Goal: Navigation & Orientation: Find specific page/section

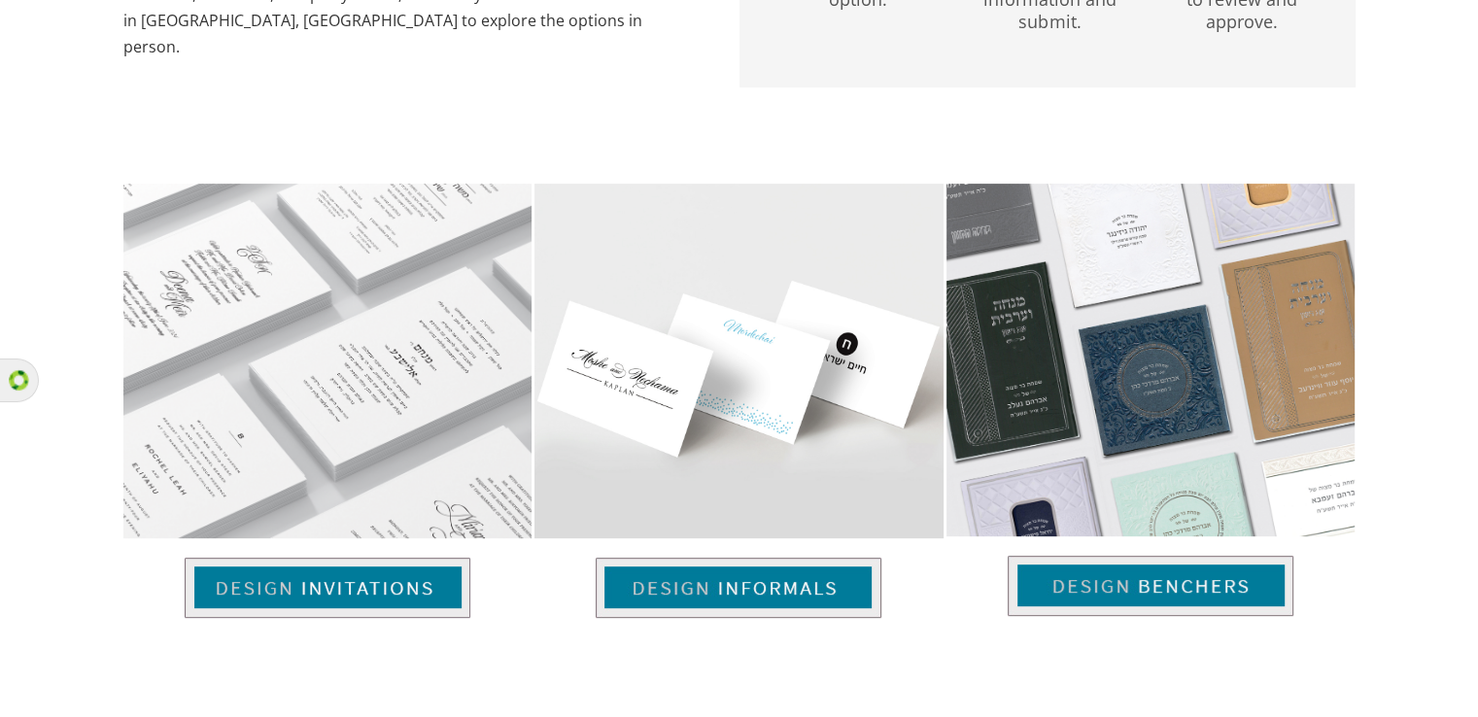
scroll to position [649, 0]
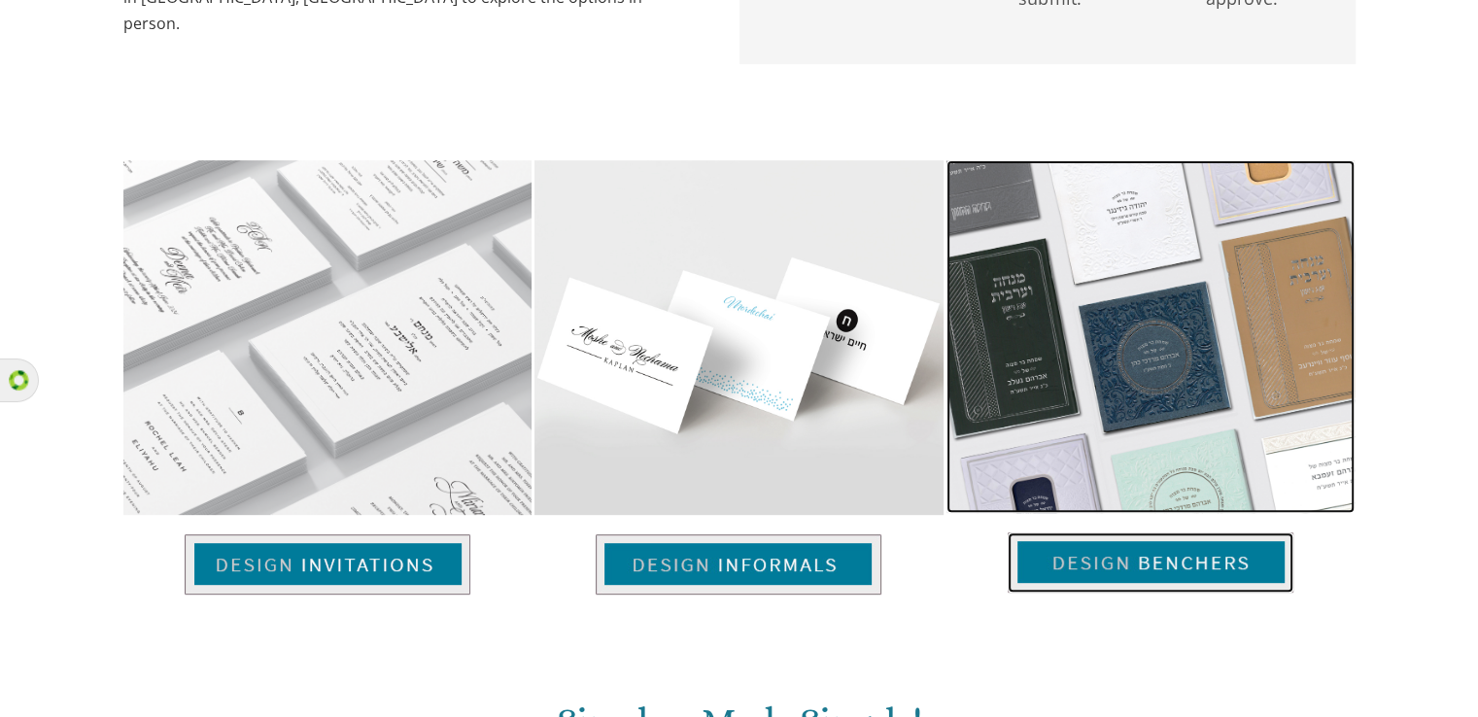
click at [1071, 368] on img at bounding box center [1150, 336] width 408 height 353
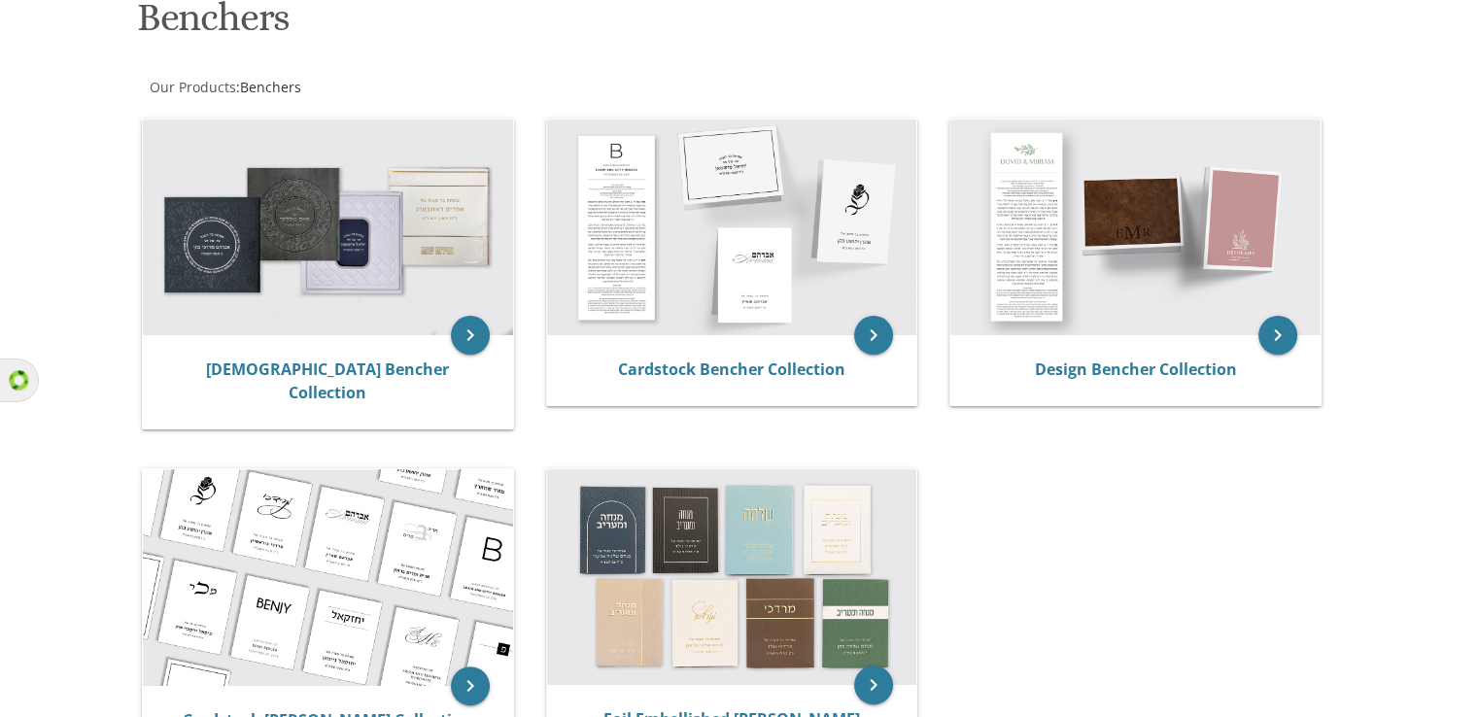
scroll to position [317, 0]
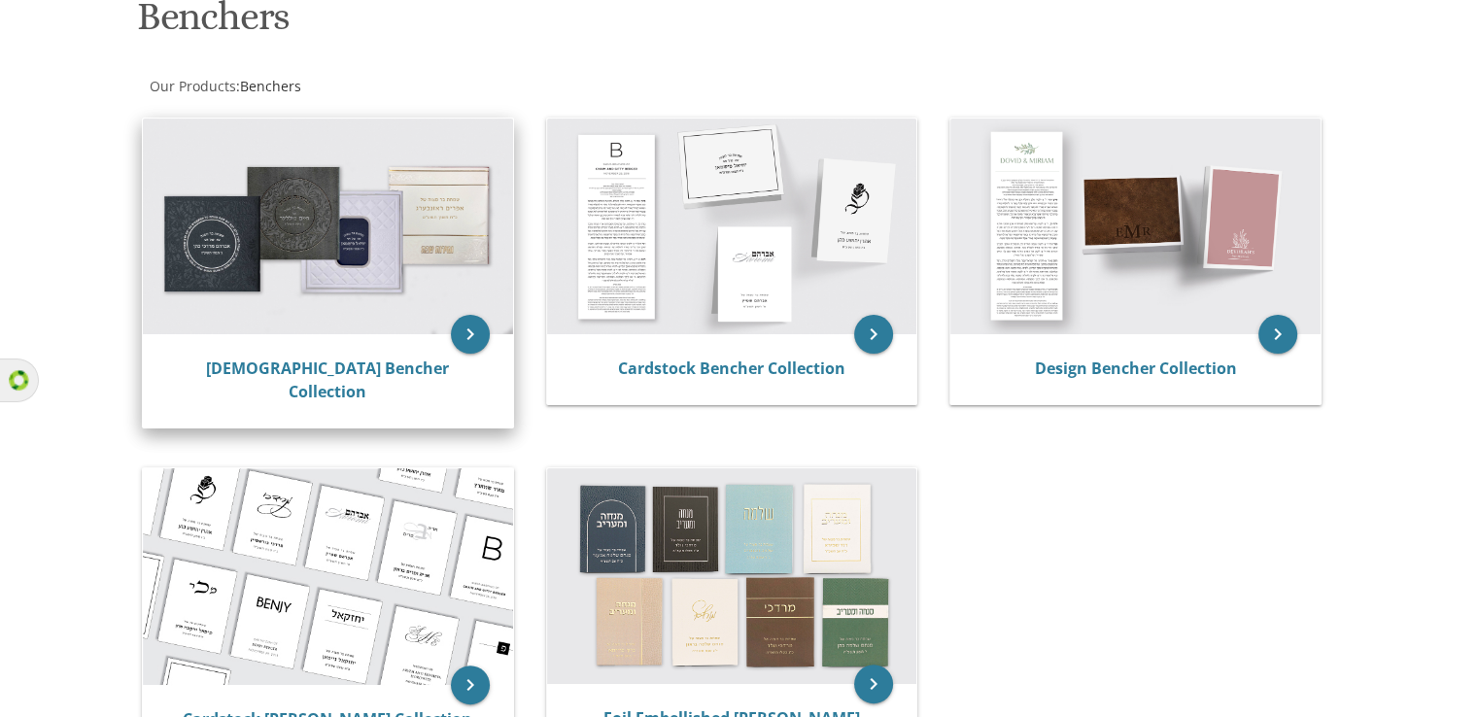
click at [345, 243] on img at bounding box center [328, 227] width 370 height 216
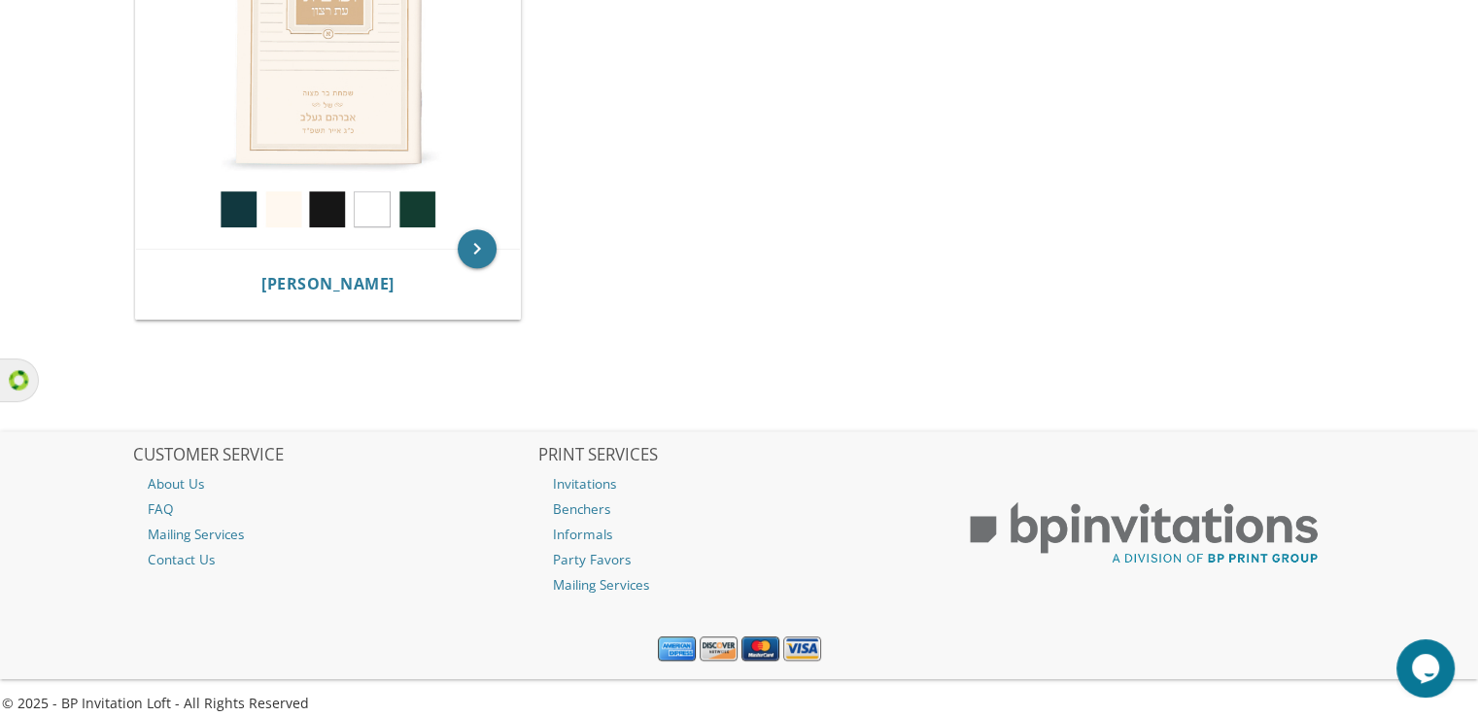
scroll to position [1550, 0]
